Goal: Navigation & Orientation: Find specific page/section

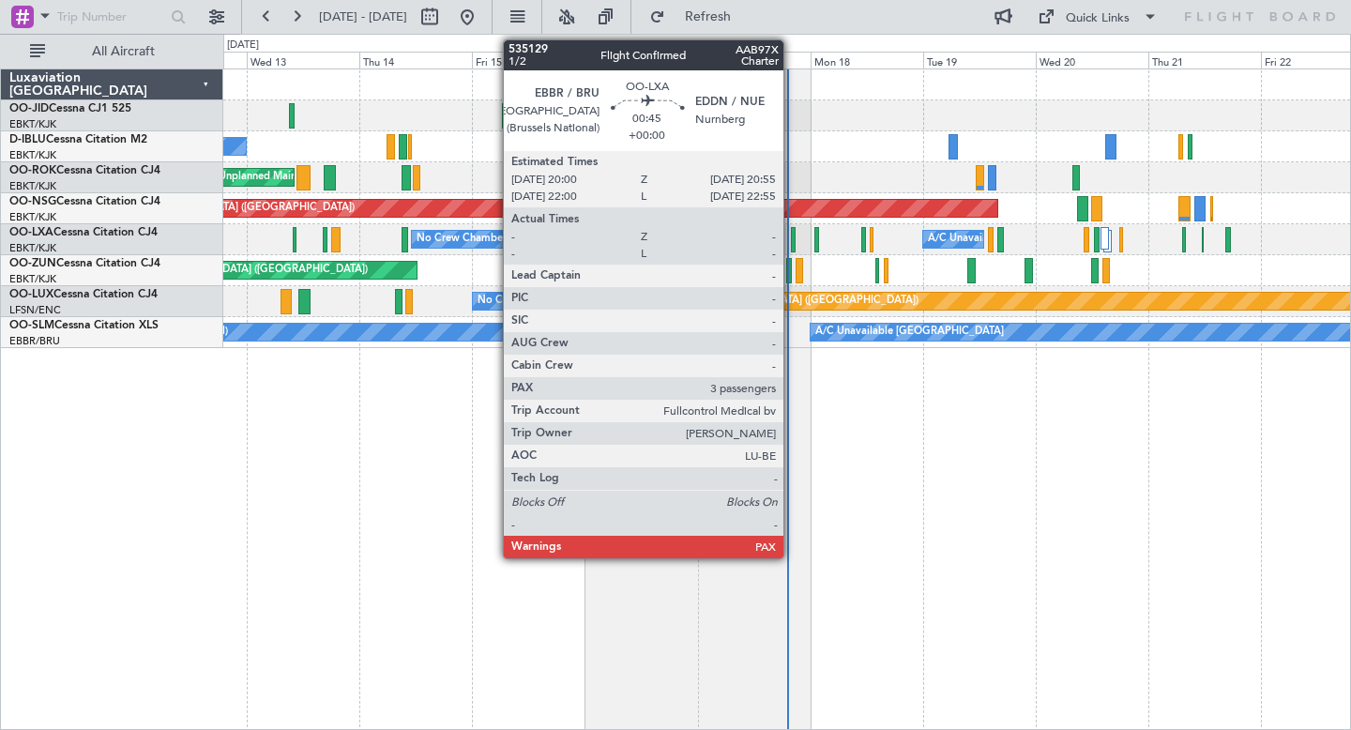
click at [792, 232] on div at bounding box center [793, 239] width 5 height 25
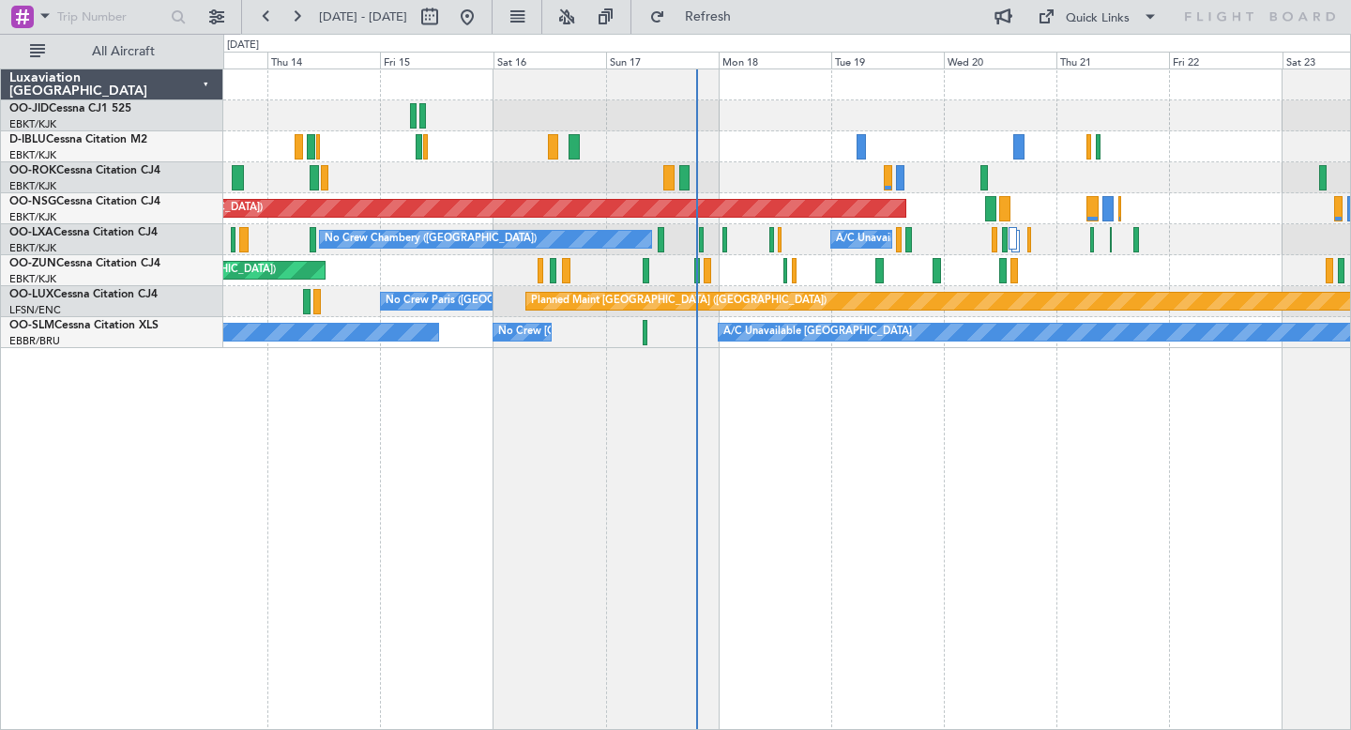
click at [1065, 255] on div "Unplanned Maint [GEOGRAPHIC_DATA] ([GEOGRAPHIC_DATA])" at bounding box center [786, 270] width 1127 height 31
